Goal: Check status: Check status

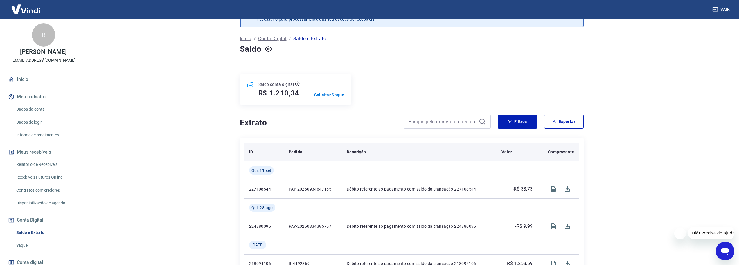
scroll to position [48, 0]
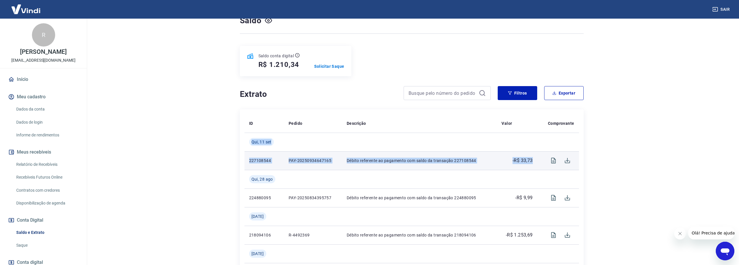
drag, startPoint x: 245, startPoint y: 139, endPoint x: 535, endPoint y: 159, distance: 291.6
copy tbody "[DATE] 227108544 PAY-20250934647165 Débito referente ao pagamento com saldo da …"
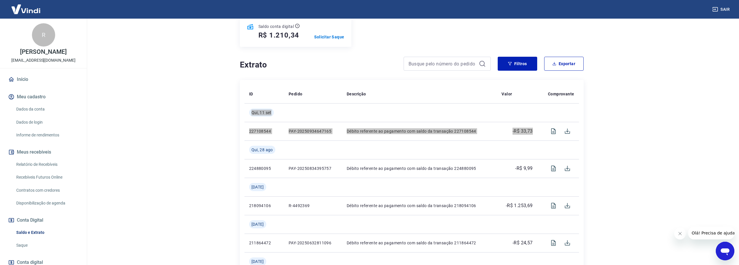
scroll to position [0, 0]
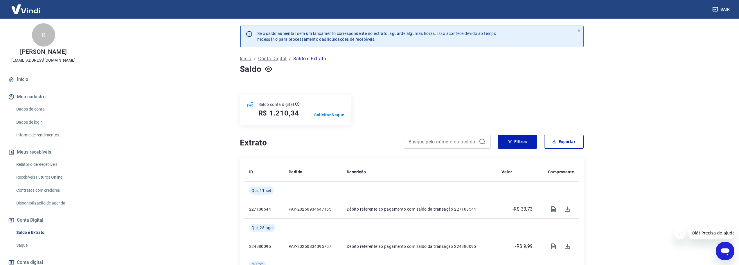
click at [153, 172] on main "Se o saldo aumentar sem um lançamento correspondente no extrato, aguarde alguma…" at bounding box center [411, 142] width 655 height 246
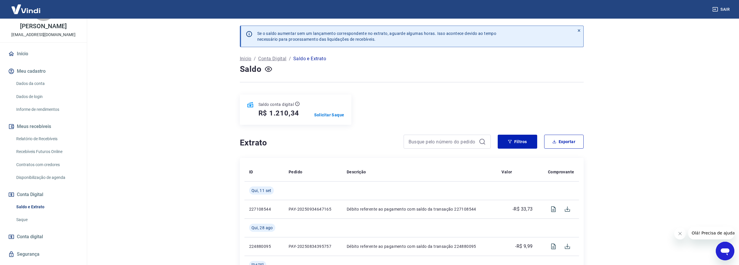
scroll to position [39, 0]
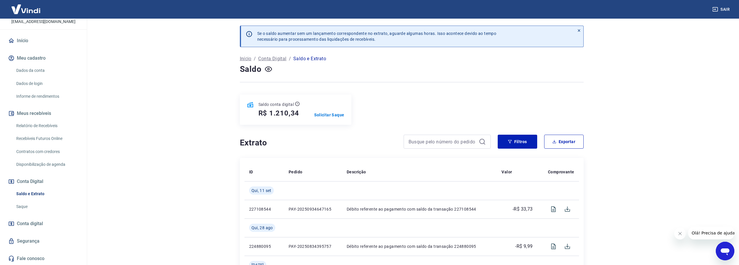
click at [48, 137] on link "Recebíveis Futuros Online" at bounding box center [47, 138] width 66 height 12
